Goal: Transaction & Acquisition: Obtain resource

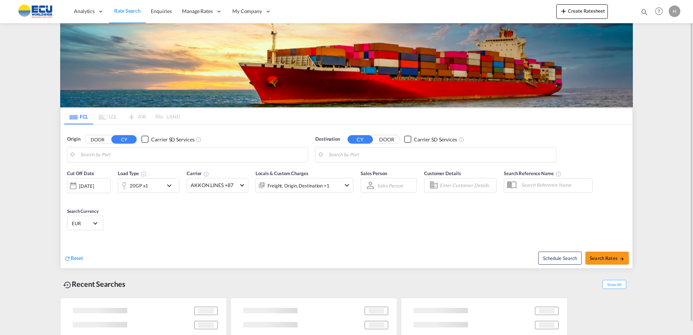
type input "[GEOGRAPHIC_DATA], [GEOGRAPHIC_DATA]"
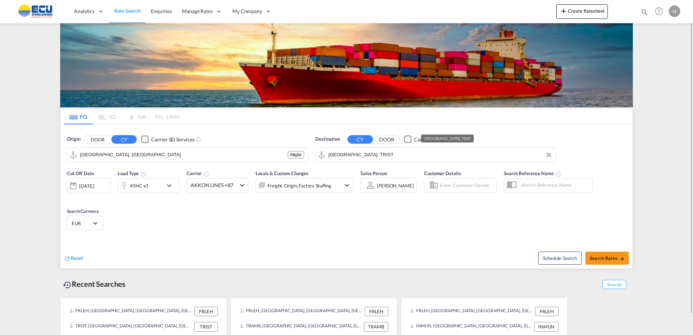
click at [387, 158] on input "[GEOGRAPHIC_DATA], TRIST" at bounding box center [441, 154] width 224 height 11
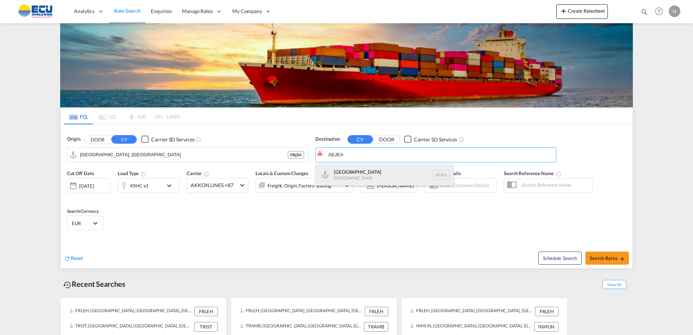
click at [384, 170] on div "[GEOGRAPHIC_DATA] [GEOGRAPHIC_DATA]" at bounding box center [385, 175] width 138 height 22
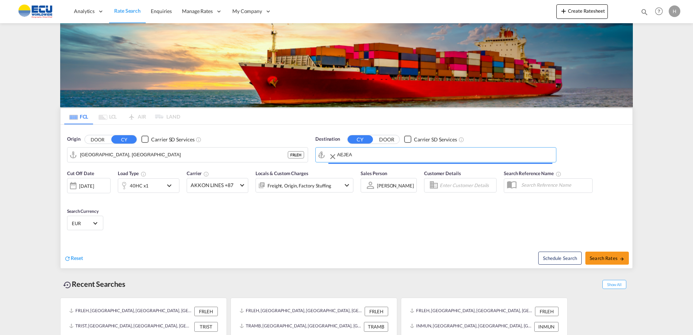
type input "[GEOGRAPHIC_DATA], [GEOGRAPHIC_DATA]"
click at [149, 187] on div "40HC x1" at bounding box center [140, 185] width 45 height 15
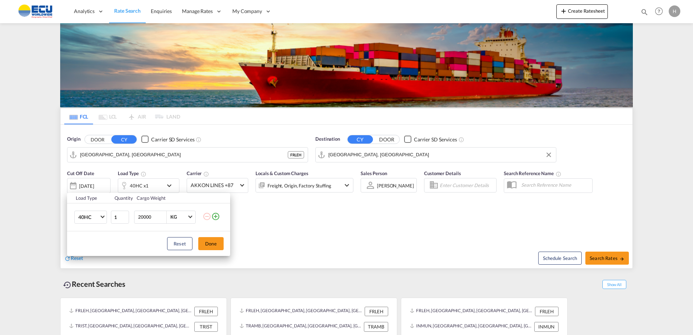
click at [212, 188] on div "Load Type Quantity Cargo Weight 40HC 20GP 40GP 40HC 45HC 20RE 40RE 40HR 20OT 40…" at bounding box center [346, 167] width 693 height 335
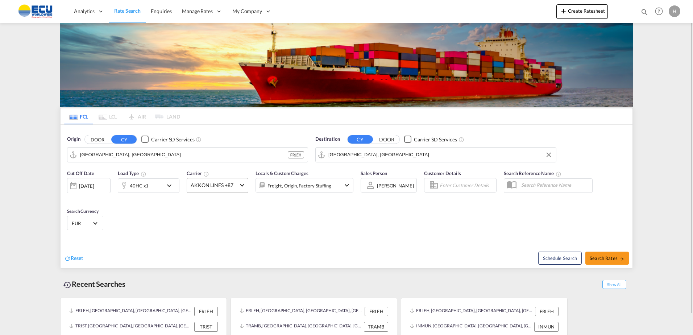
click at [223, 187] on span "AKKON LINES +87" at bounding box center [214, 185] width 47 height 7
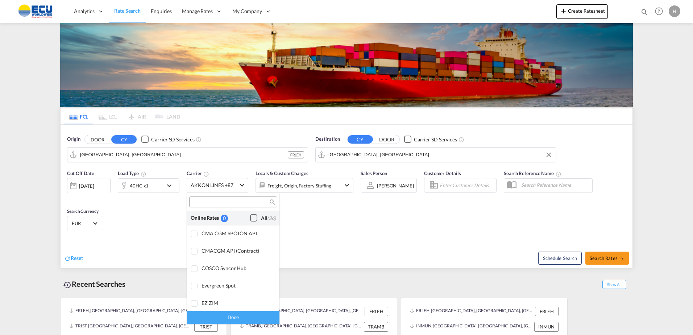
click at [250, 219] on div "Checkbox No Ink" at bounding box center [253, 217] width 7 height 7
drag, startPoint x: 252, startPoint y: 316, endPoint x: 297, endPoint y: 265, distance: 67.6
click at [252, 316] on div "Done" at bounding box center [233, 317] width 92 height 13
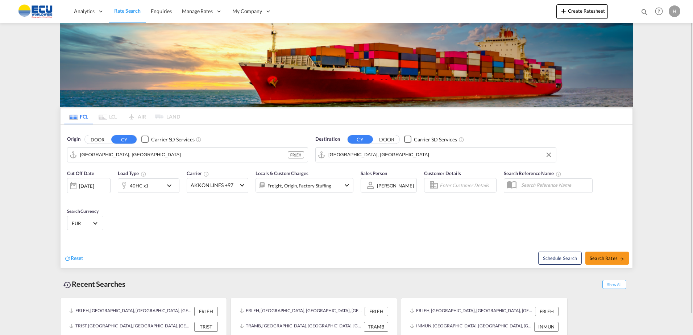
click at [326, 179] on div "Freight, Origin, Factory Stuffing" at bounding box center [295, 185] width 78 height 15
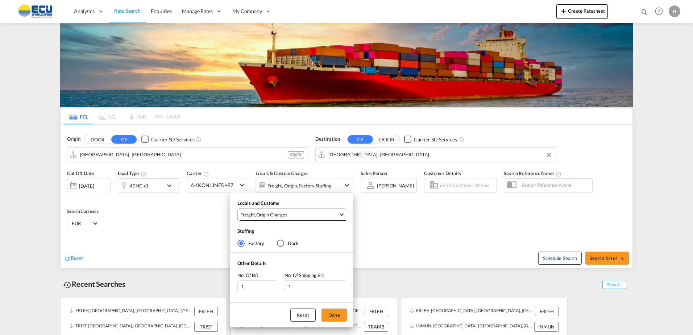
click at [325, 214] on span "Freight , Origin Charges" at bounding box center [289, 214] width 98 height 7
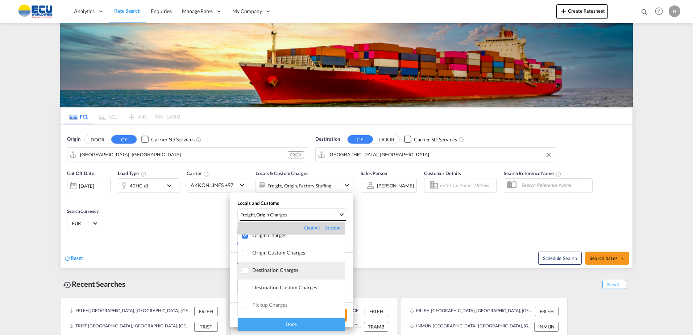
scroll to position [38, 0]
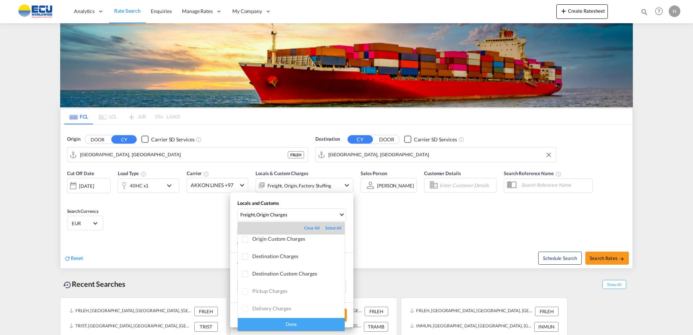
click at [403, 248] on md-backdrop at bounding box center [346, 167] width 693 height 335
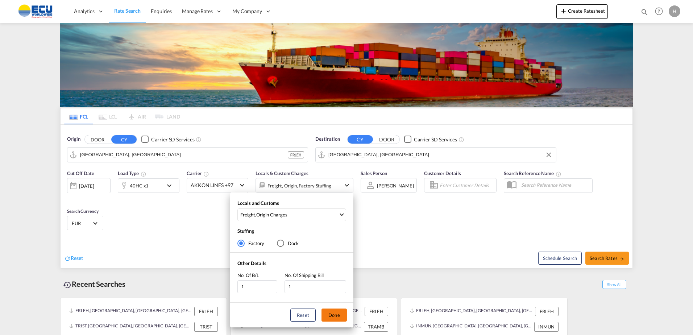
click at [339, 314] on button "Done" at bounding box center [334, 315] width 25 height 13
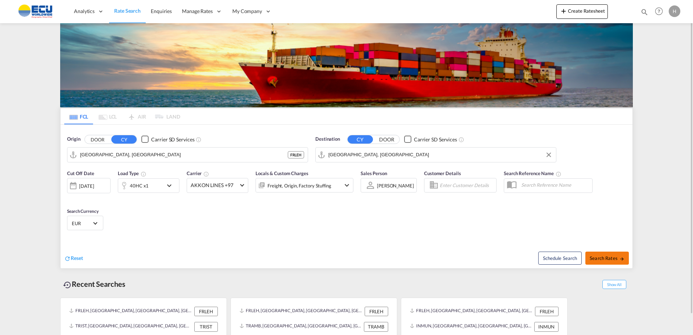
click at [593, 253] on button "Search Rates" at bounding box center [608, 258] width 44 height 13
type input "FRLEH to [GEOGRAPHIC_DATA] / [DATE]"
